Goal: Obtain resource: Download file/media

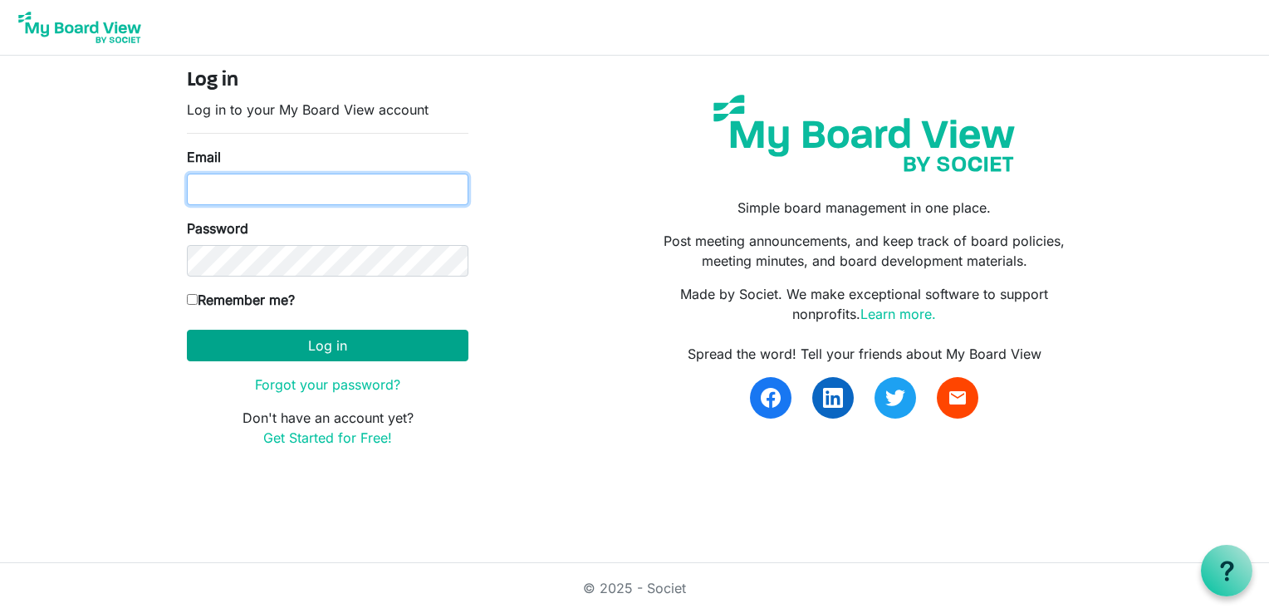
type input "[PERSON_NAME][EMAIL_ADDRESS][PERSON_NAME][DOMAIN_NAME]"
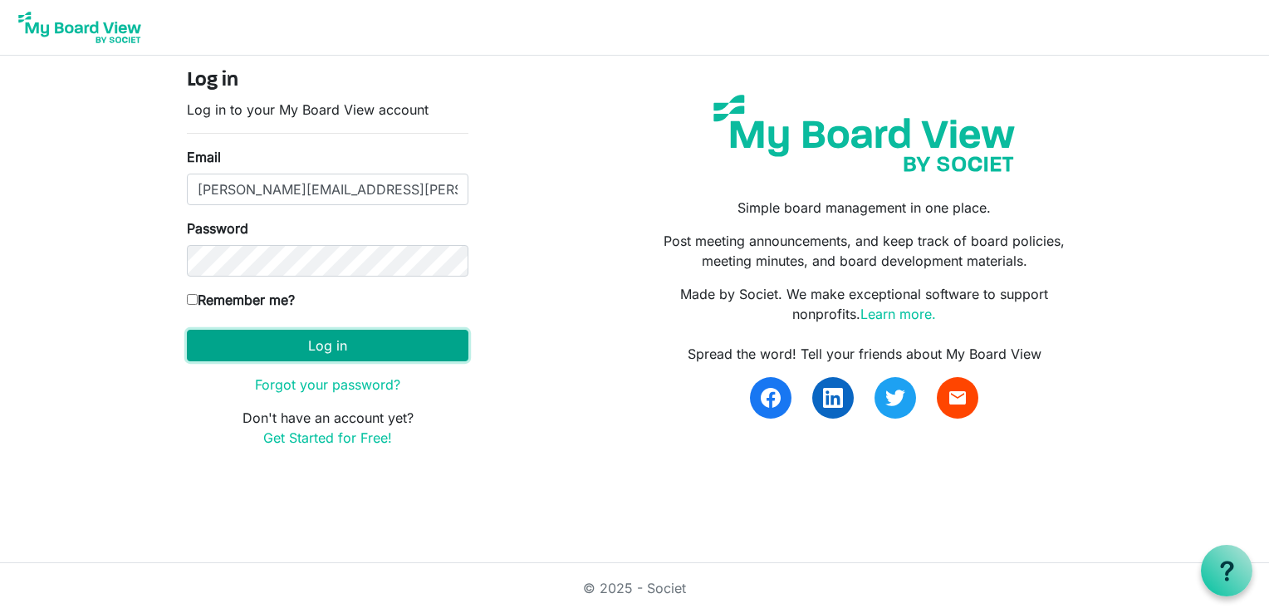
click at [239, 342] on button "Log in" at bounding box center [328, 346] width 282 height 32
click at [293, 344] on button "Log in" at bounding box center [328, 346] width 282 height 32
click at [287, 345] on button "Log in" at bounding box center [328, 346] width 282 height 32
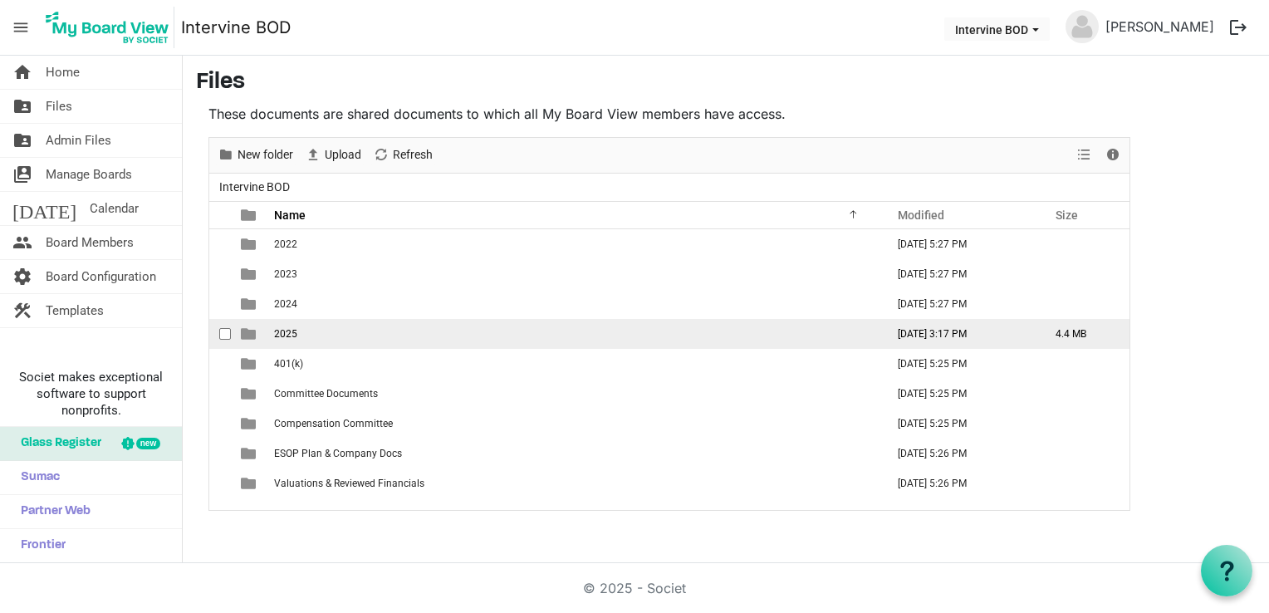
click at [280, 336] on span "2025" at bounding box center [285, 334] width 23 height 12
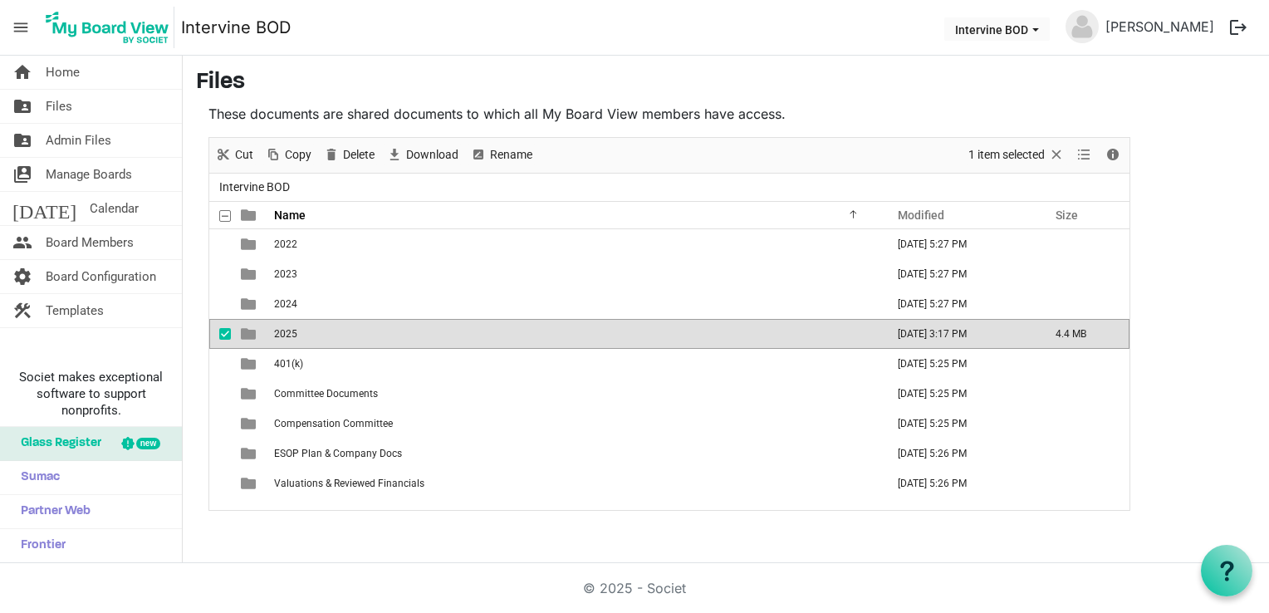
click at [280, 336] on span "2025" at bounding box center [285, 334] width 23 height 12
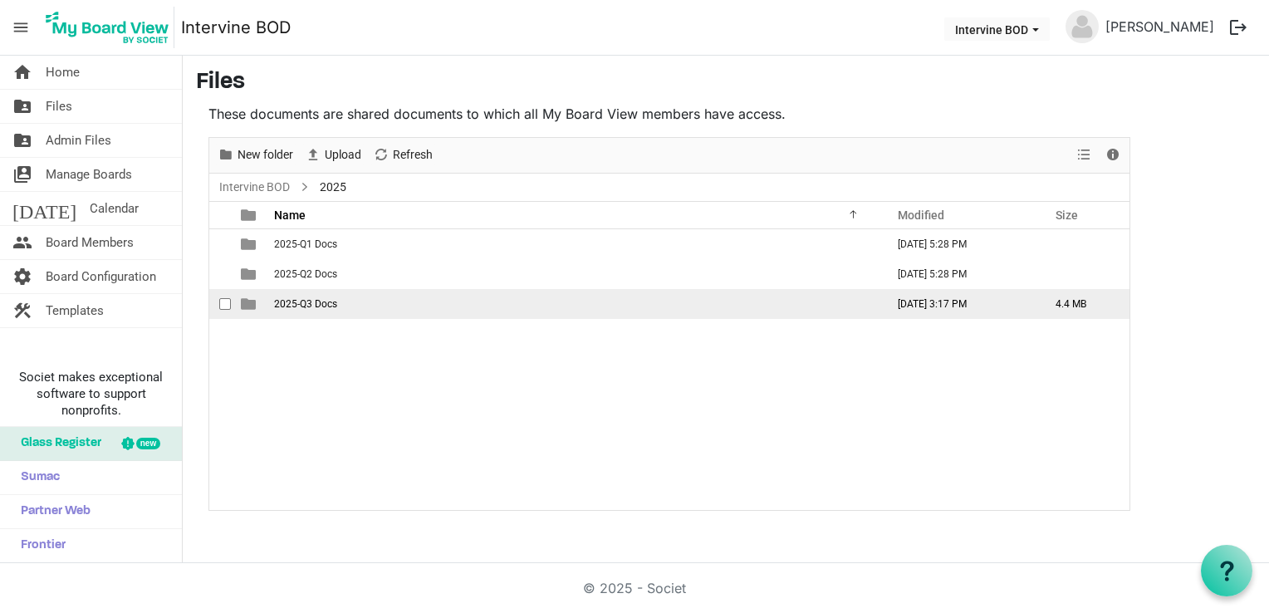
click at [289, 304] on span "2025-Q3 Docs" at bounding box center [305, 304] width 63 height 12
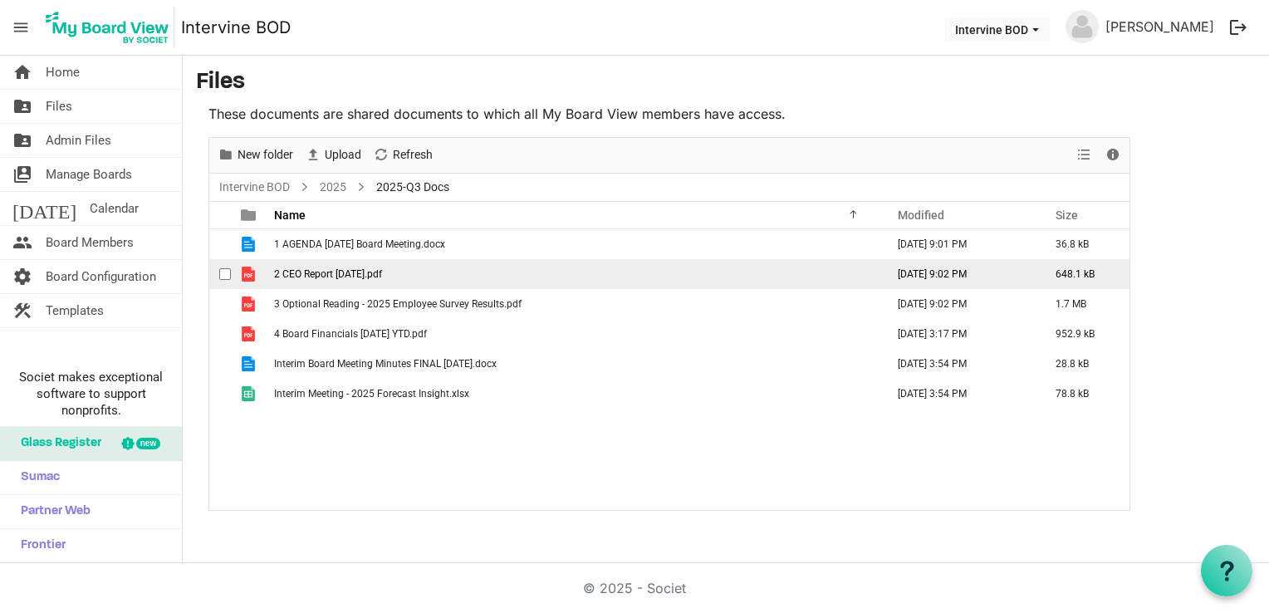
click at [319, 272] on span "2 CEO Report 2025-09-30.pdf" at bounding box center [328, 274] width 108 height 12
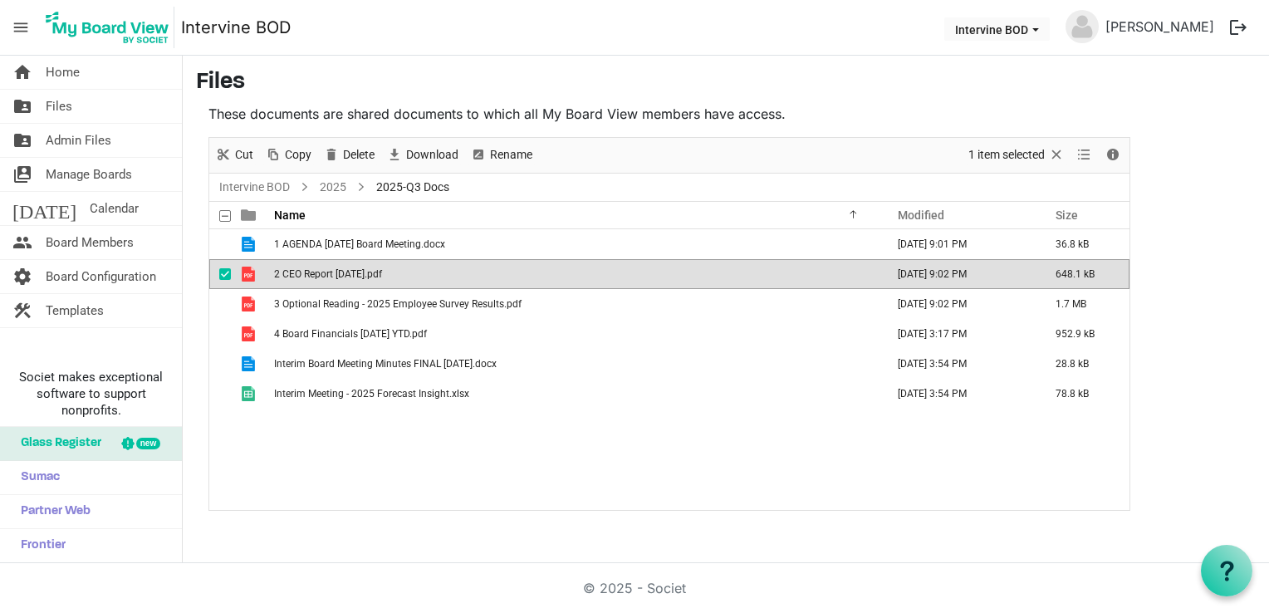
click at [319, 272] on span "2 CEO Report 2025-09-30.pdf" at bounding box center [328, 274] width 108 height 12
click at [322, 272] on span "2 CEO Report 2025-09-30.pdf" at bounding box center [328, 274] width 108 height 12
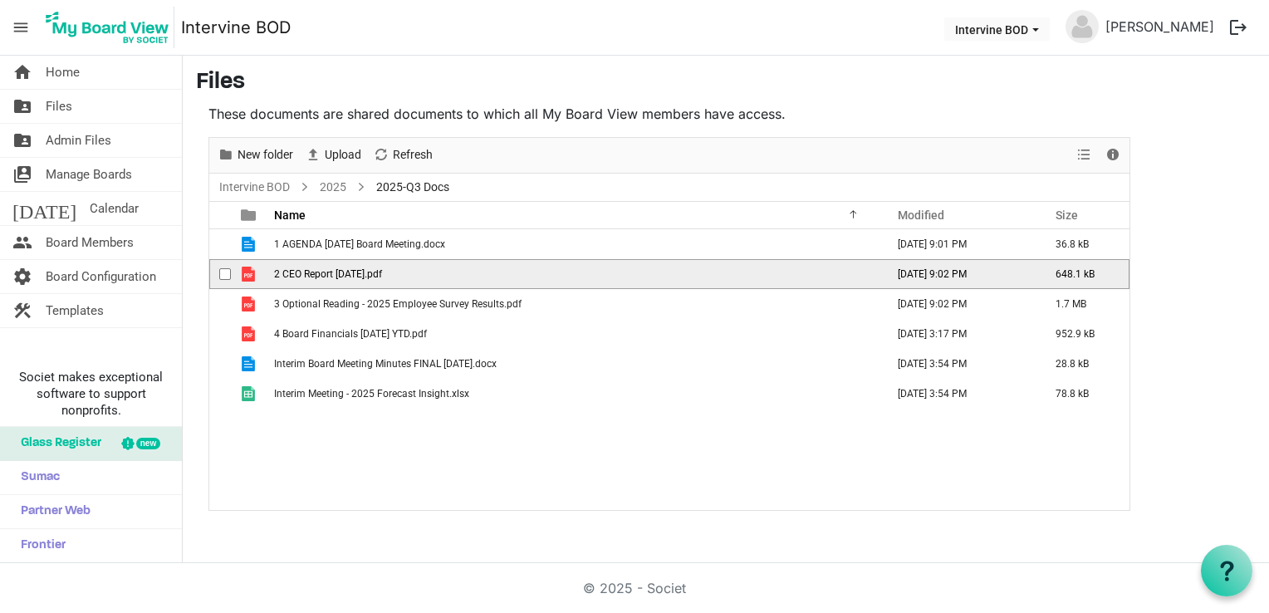
click at [322, 272] on span "2 CEO Report 2025-09-30.pdf" at bounding box center [328, 274] width 108 height 12
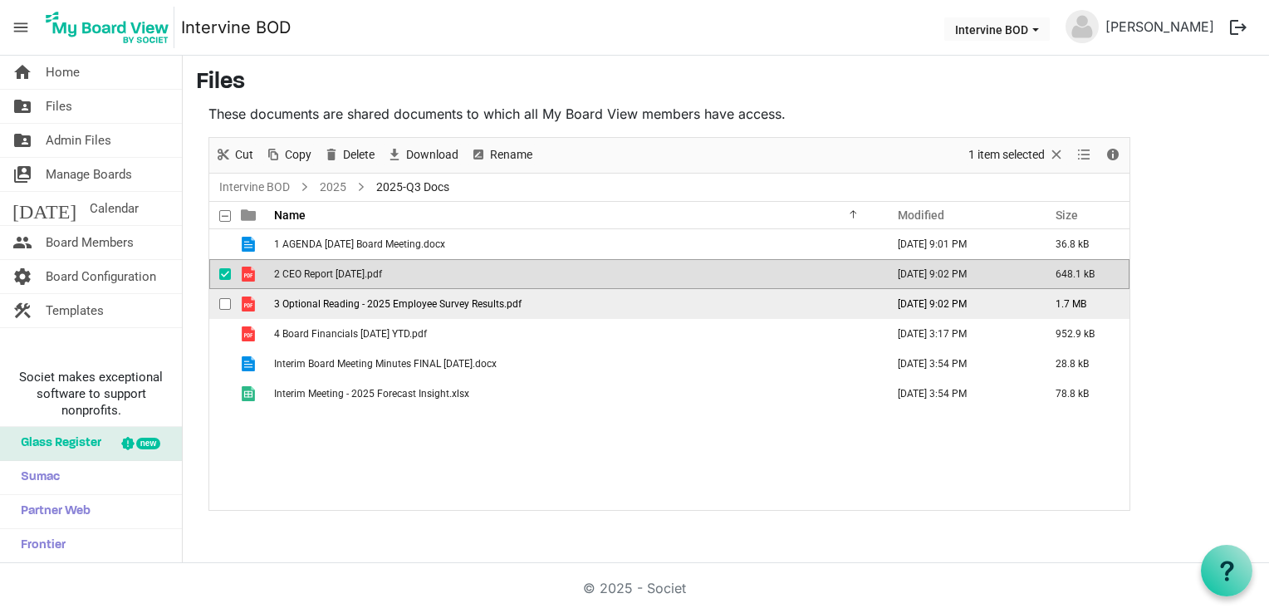
click at [333, 296] on td "3 Optional Reading - 2025 Employee Survey Results.pdf" at bounding box center [574, 304] width 611 height 30
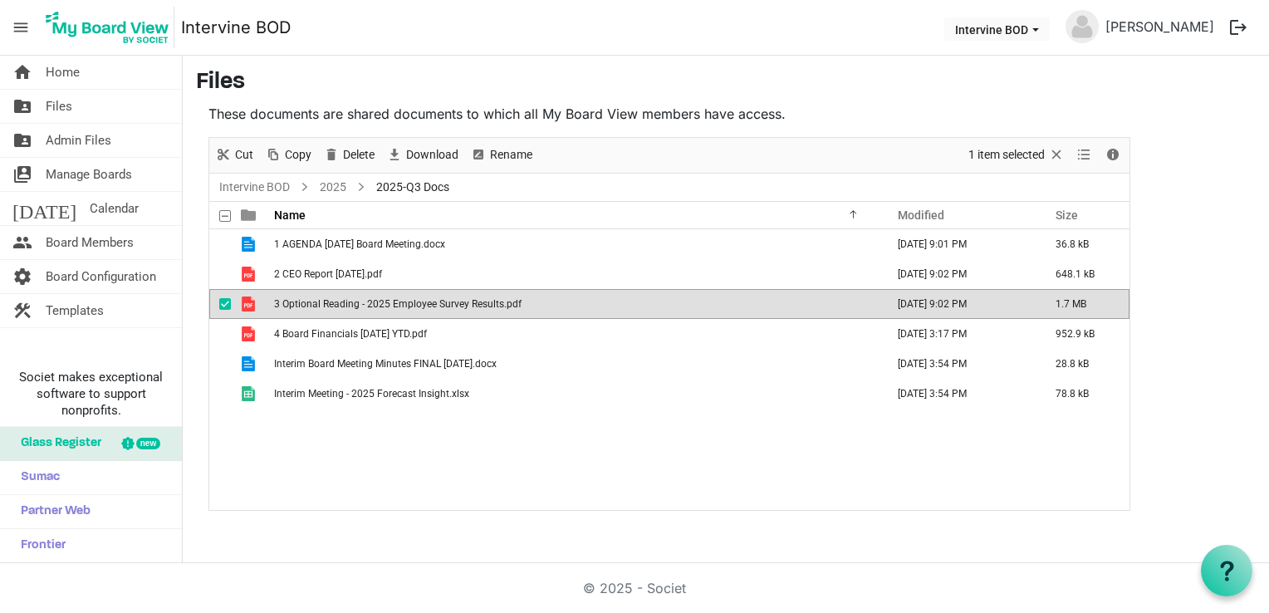
click at [333, 296] on td "3 Optional Reading - 2025 Employee Survey Results.pdf" at bounding box center [574, 304] width 611 height 30
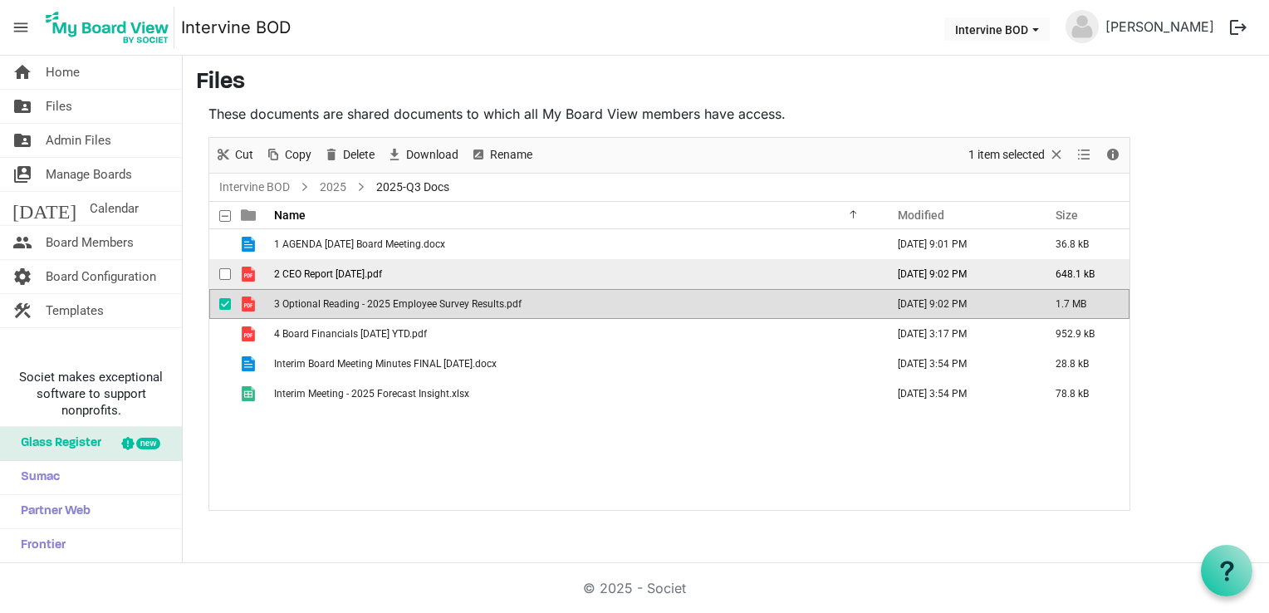
click at [305, 273] on span "2 CEO Report 2025-09-30.pdf" at bounding box center [328, 274] width 108 height 12
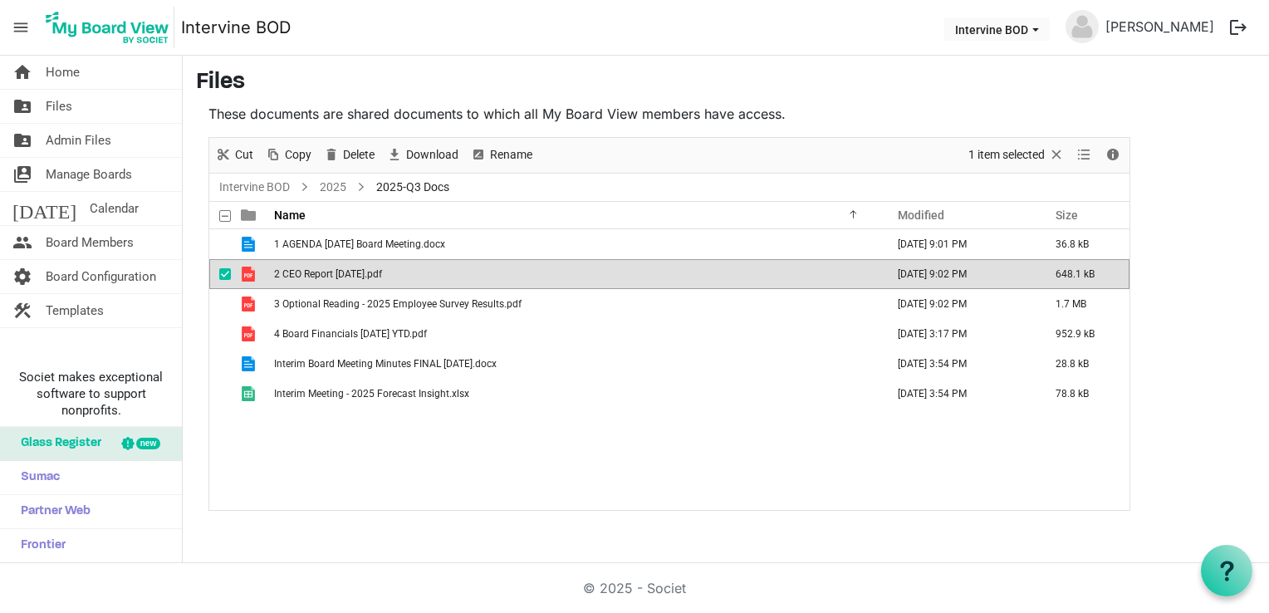
click at [305, 273] on span "2 CEO Report 2025-09-30.pdf" at bounding box center [328, 274] width 108 height 12
